Goal: Navigation & Orientation: Understand site structure

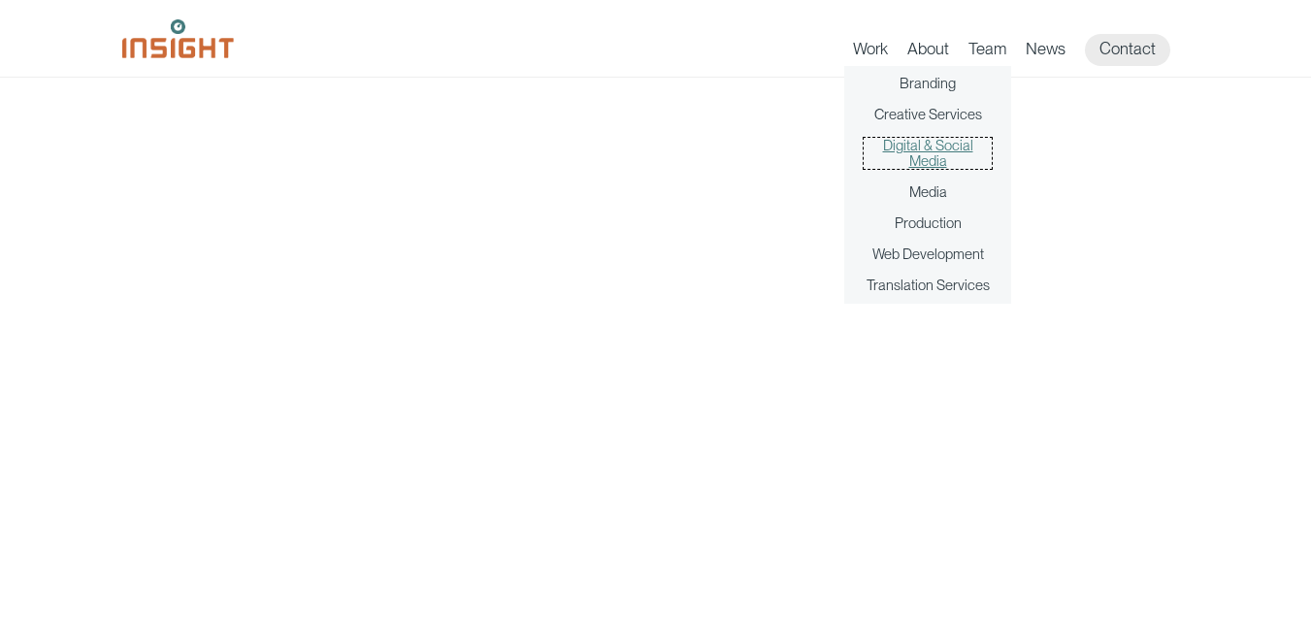
click at [934, 156] on link "Digital & Social Media" at bounding box center [928, 153] width 128 height 31
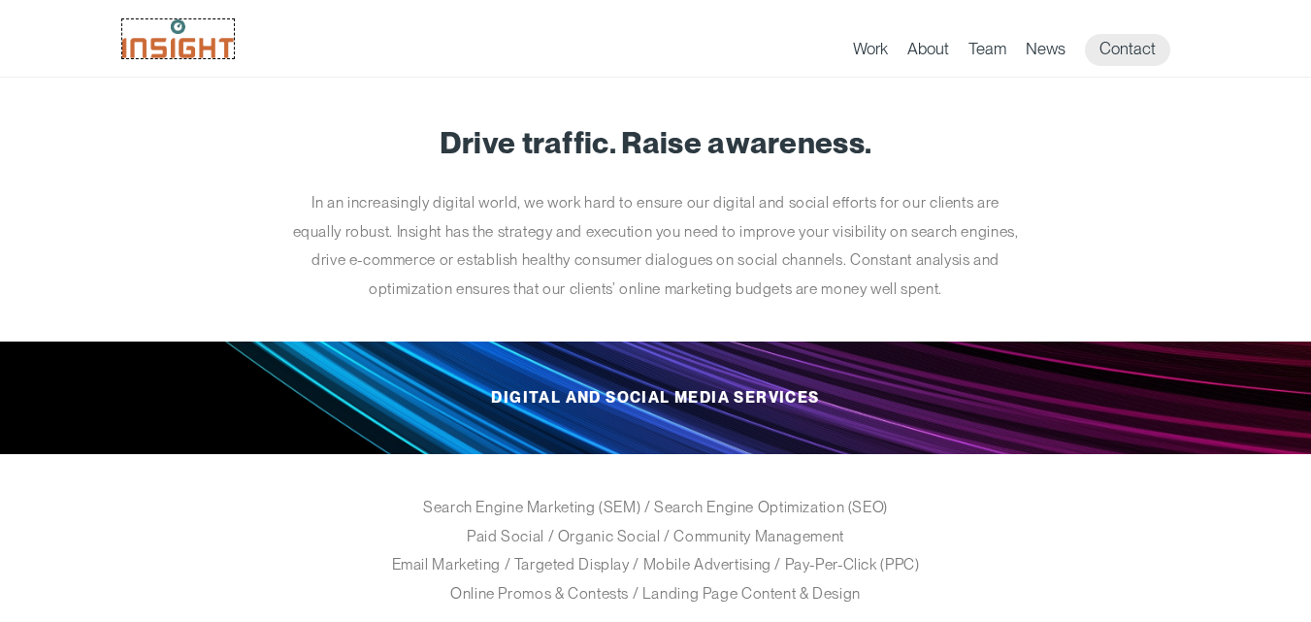
click at [176, 37] on img at bounding box center [178, 38] width 112 height 39
